Goal: Task Accomplishment & Management: Manage account settings

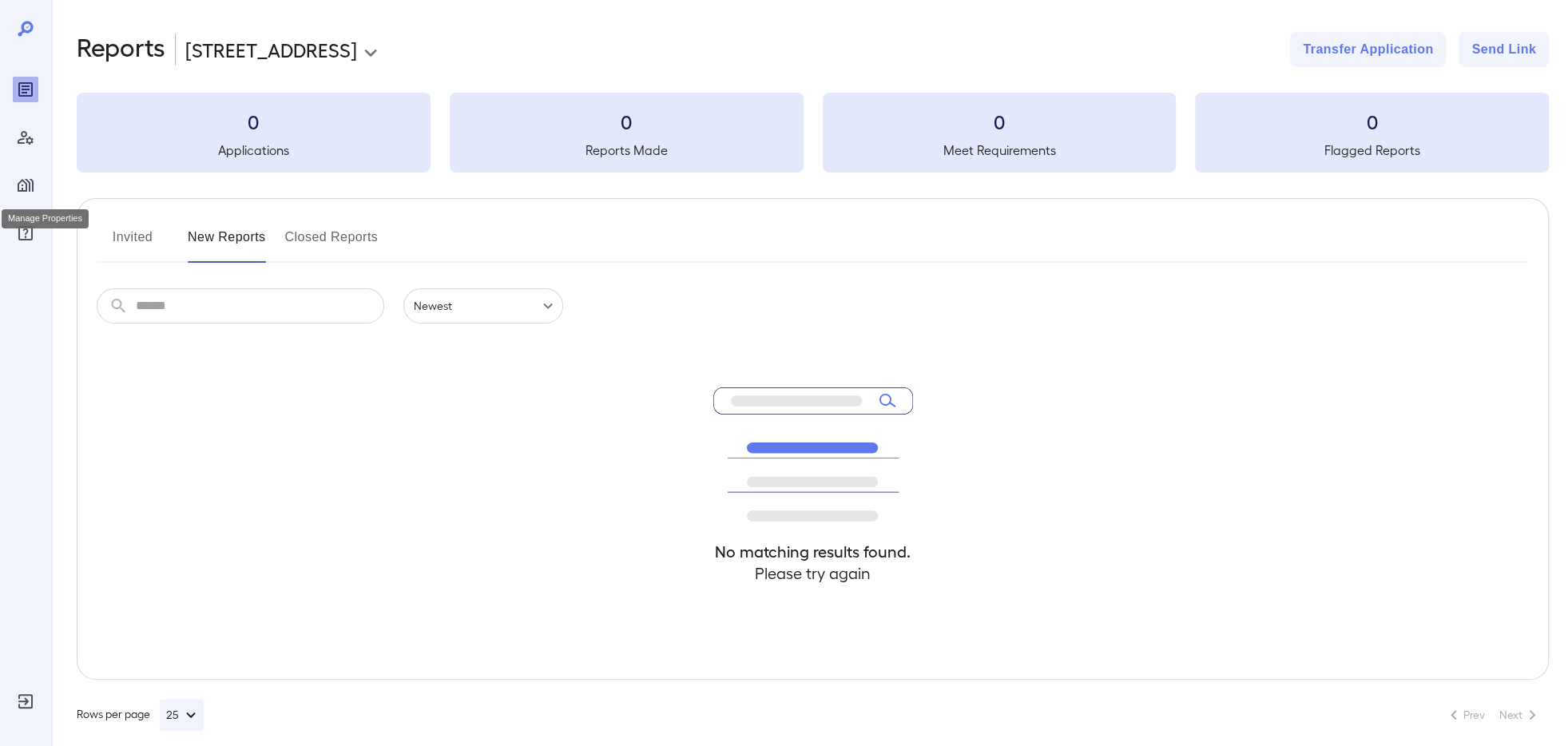
click at [25, 192] on icon "Manage Properties" at bounding box center [25, 185] width 19 height 19
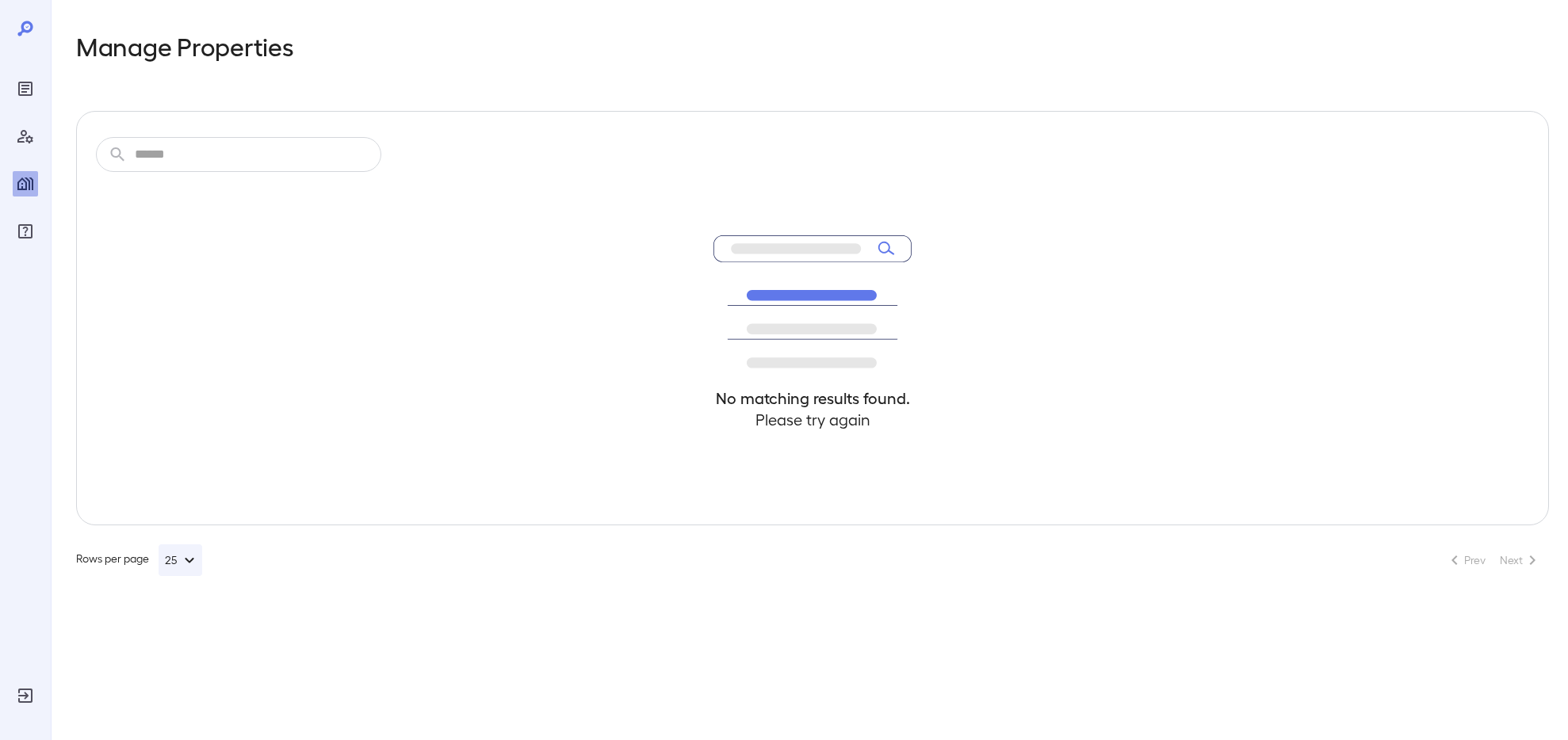
click at [209, 141] on input "text" at bounding box center [257, 154] width 247 height 35
type input "*"
click at [40, 697] on div at bounding box center [25, 370] width 51 height 740
click at [33, 697] on icon "Log Out" at bounding box center [24, 695] width 19 height 19
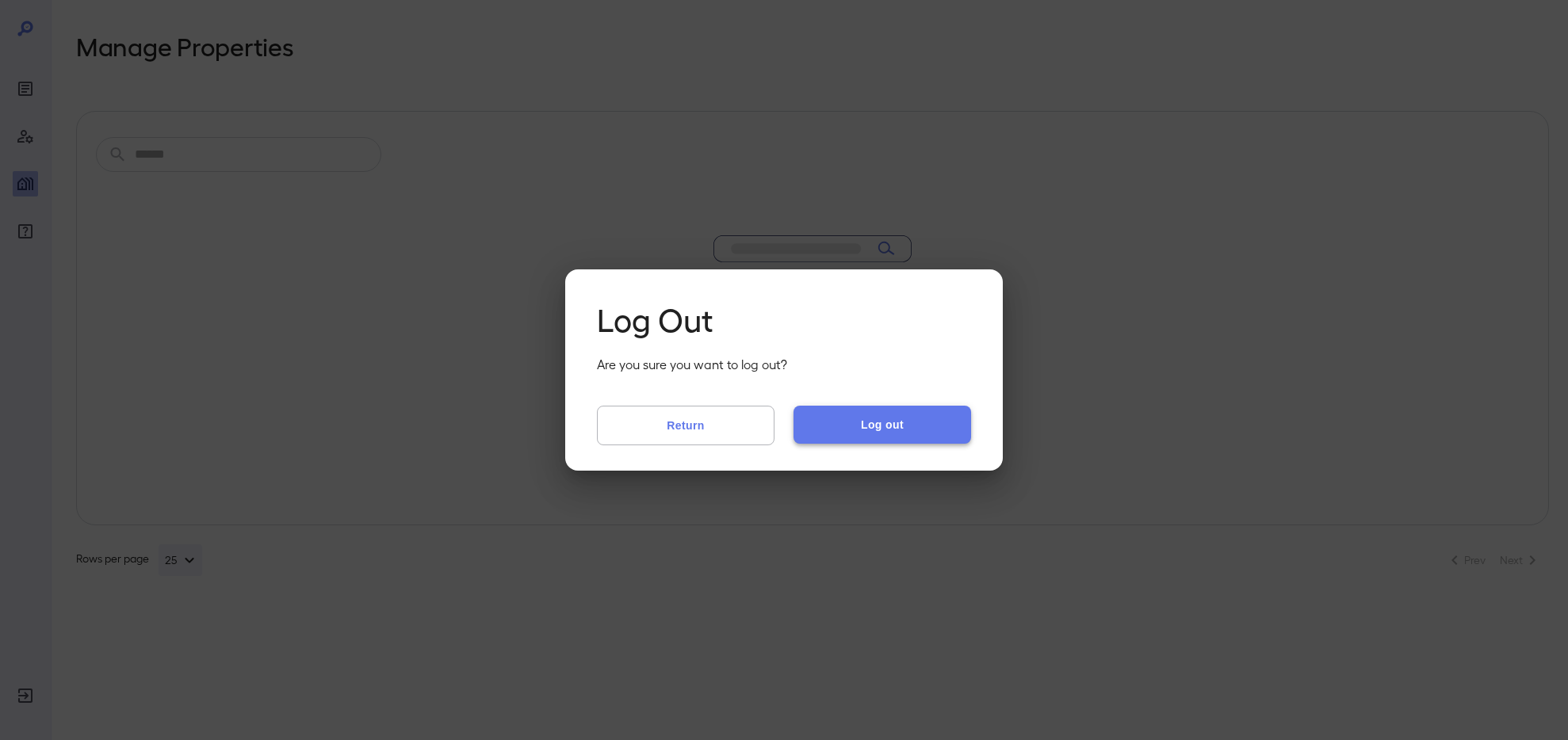
click at [863, 427] on button "Log out" at bounding box center [882, 424] width 178 height 38
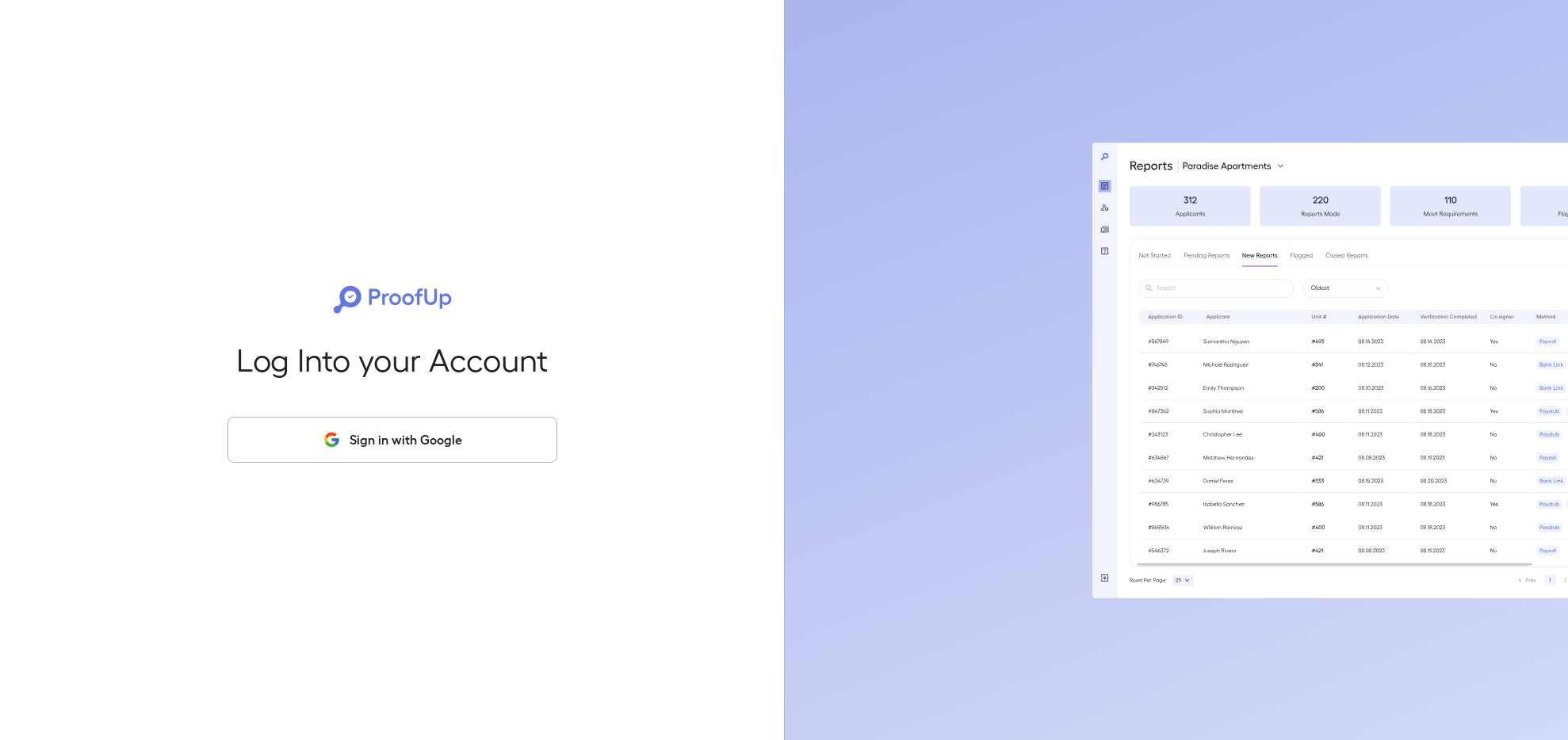
click at [434, 429] on button "Sign in with Google" at bounding box center [392, 440] width 330 height 46
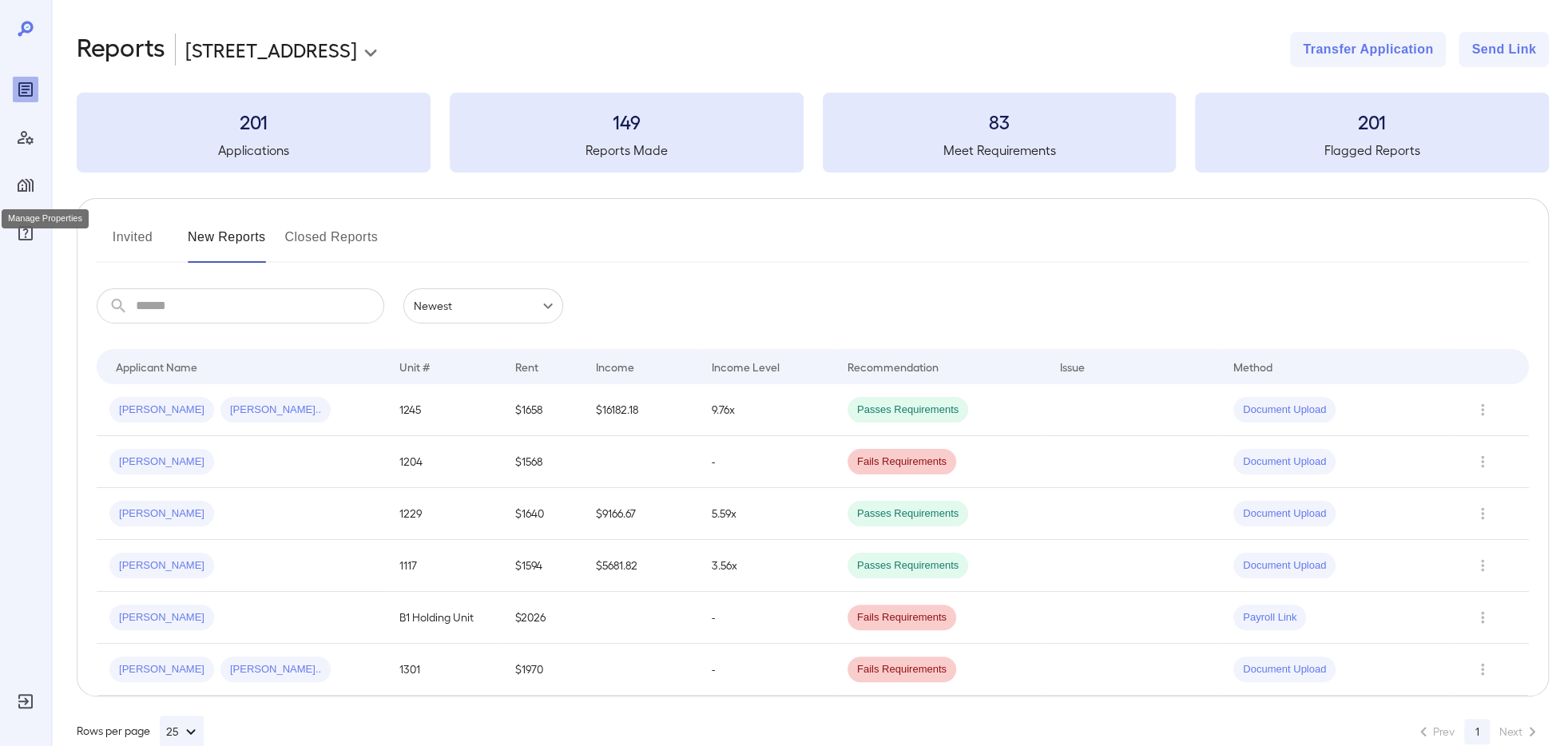
click at [28, 183] on icon "Manage Properties" at bounding box center [25, 185] width 19 height 19
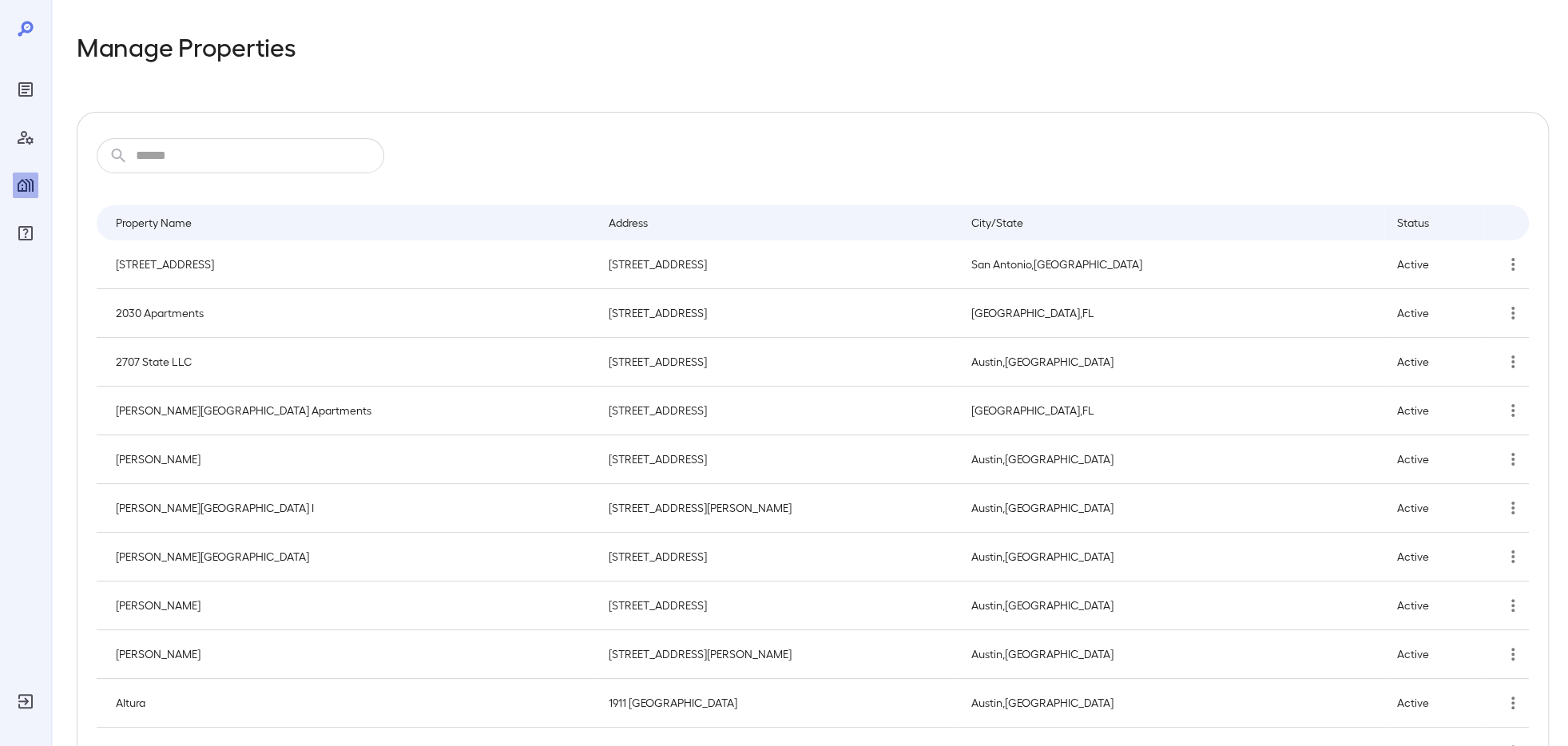
click at [251, 166] on input "text" at bounding box center [259, 155] width 249 height 35
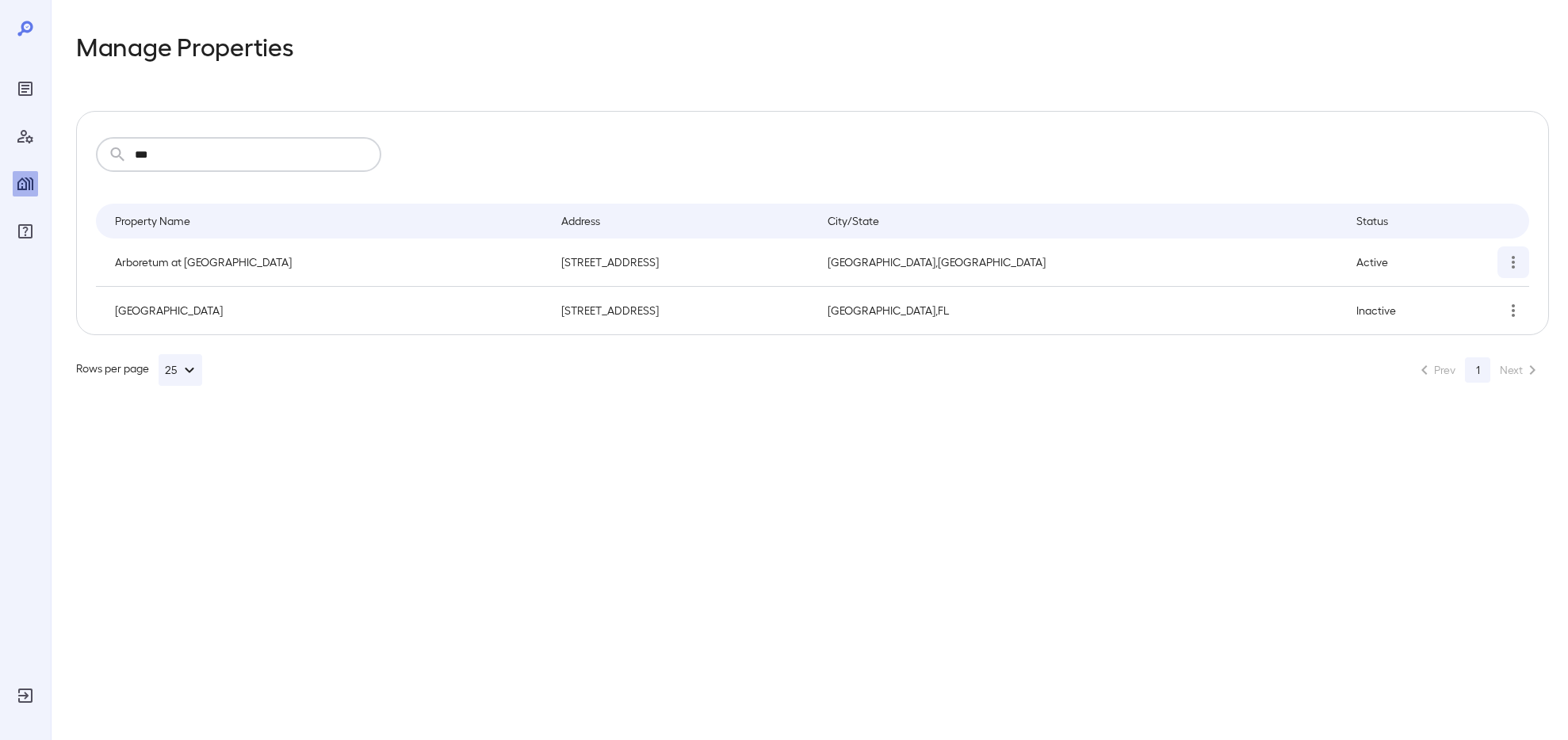
type input "***"
click at [1521, 270] on icon "simple table" at bounding box center [1513, 261] width 19 height 19
click at [1440, 291] on li "Edit Property" at bounding box center [1492, 299] width 117 height 32
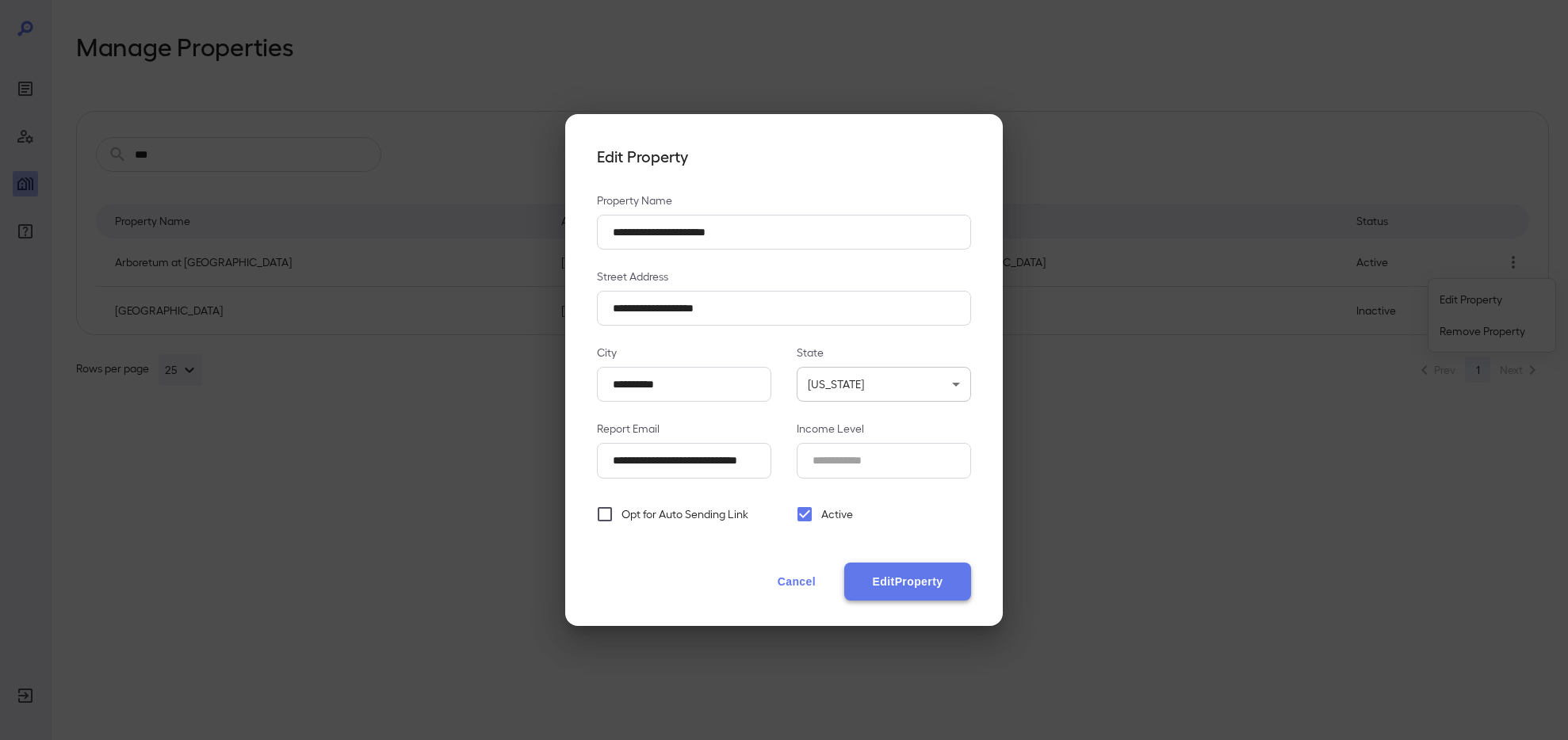
click at [956, 580] on button "Edit Property" at bounding box center [908, 581] width 127 height 38
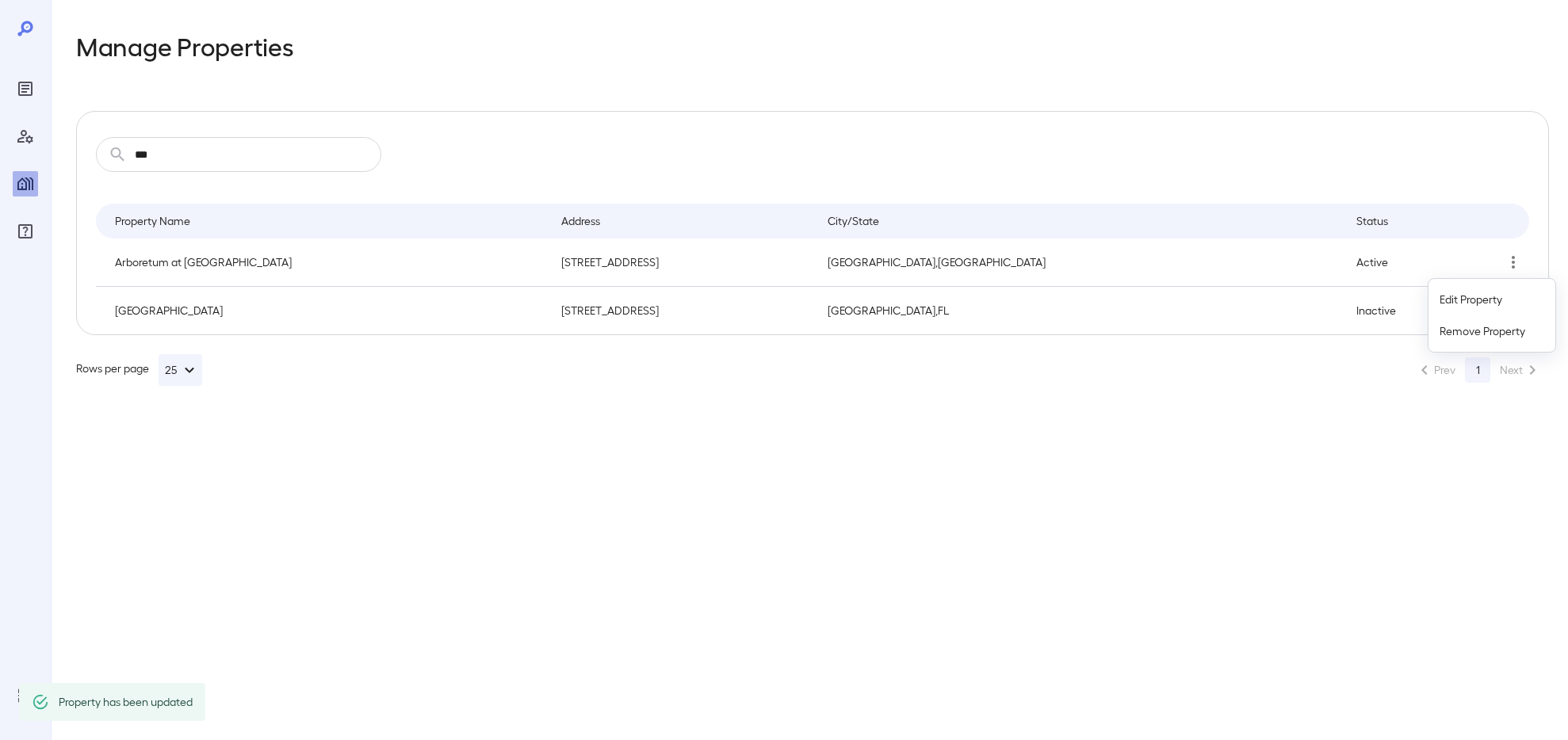
click at [911, 569] on div at bounding box center [784, 370] width 1568 height 740
